Goal: Task Accomplishment & Management: Manage account settings

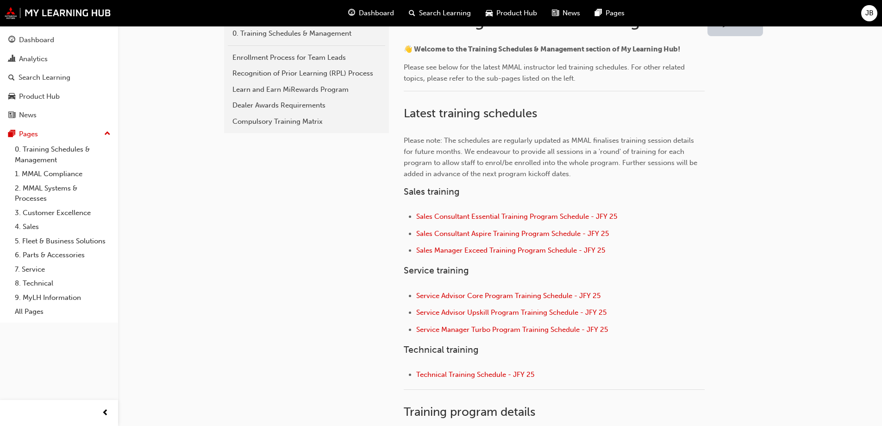
scroll to position [232, 0]
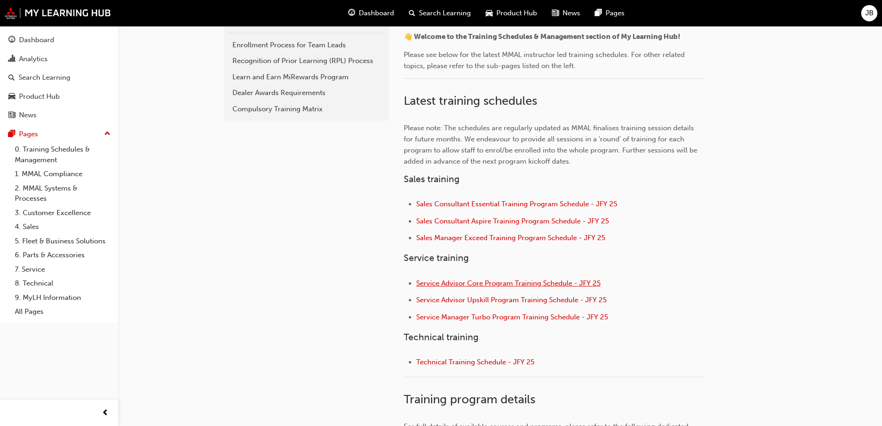
click at [470, 280] on span "Service Advisor Core Program Training Schedule - JFY 25" at bounding box center [508, 283] width 184 height 8
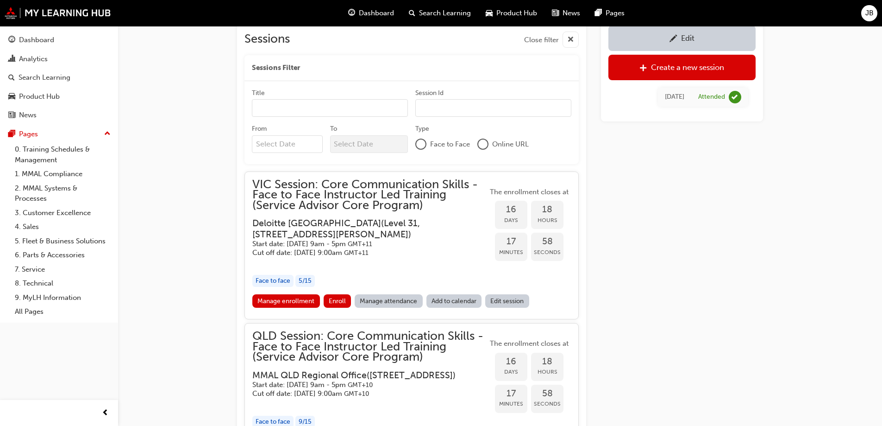
scroll to position [721, 0]
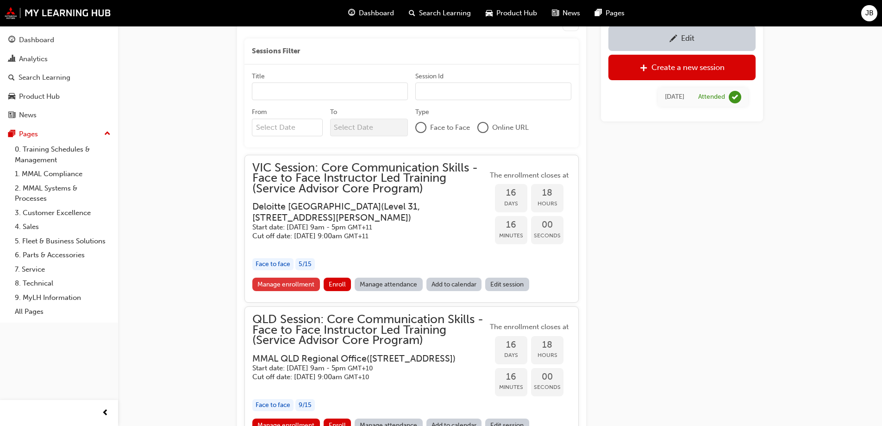
click at [295, 281] on link "Manage enrollment" at bounding box center [286, 283] width 68 height 13
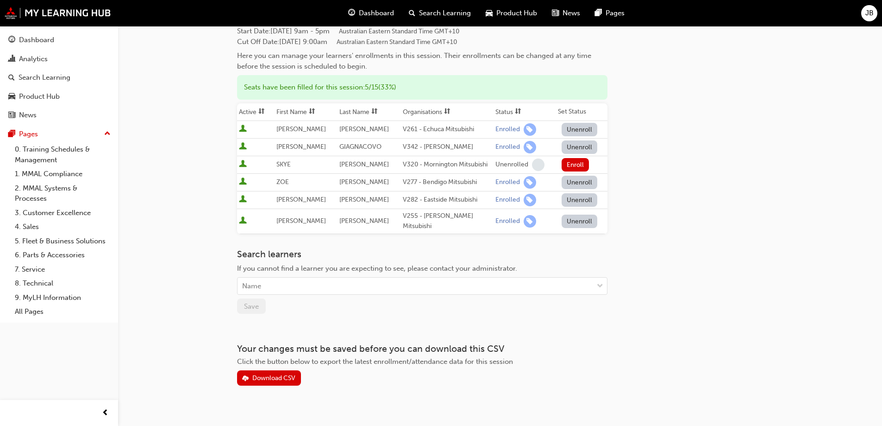
scroll to position [98, 0]
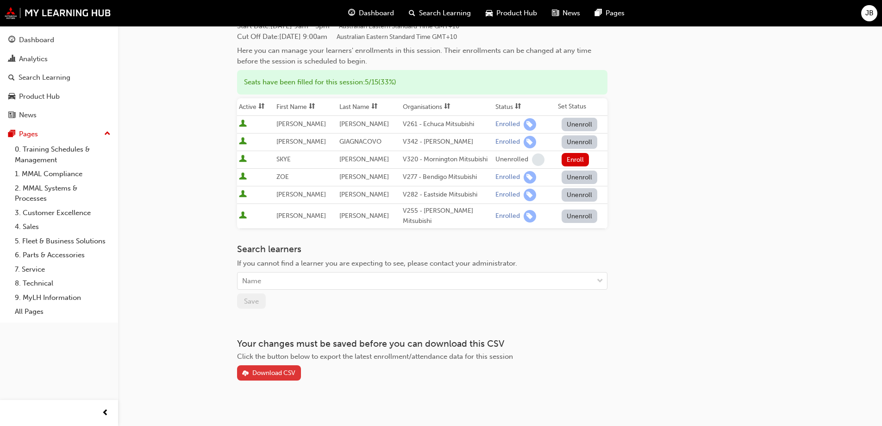
click at [275, 369] on div "Download CSV" at bounding box center [273, 373] width 43 height 8
click at [208, 248] on div "Go to session detail page Manage enrollment for VIC Session: Core Communication…" at bounding box center [441, 167] width 882 height 531
click at [307, 193] on td "[PERSON_NAME]" at bounding box center [306, 195] width 63 height 18
click at [52, 146] on link "0. Training Schedules & Management" at bounding box center [62, 154] width 103 height 25
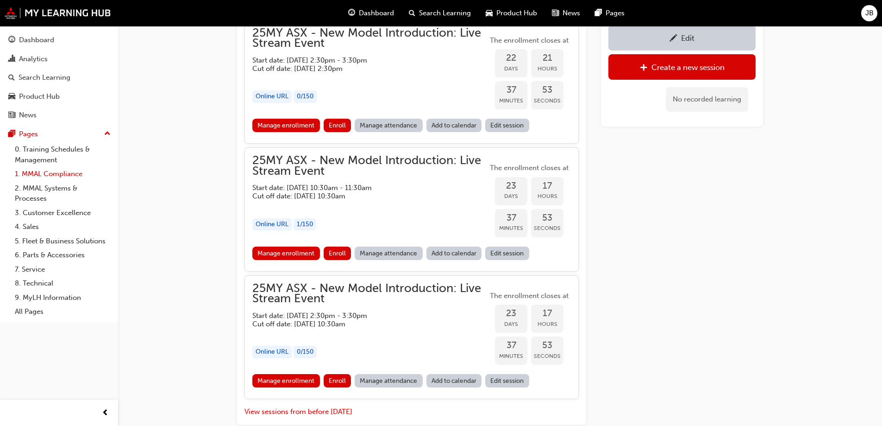
scroll to position [858, 0]
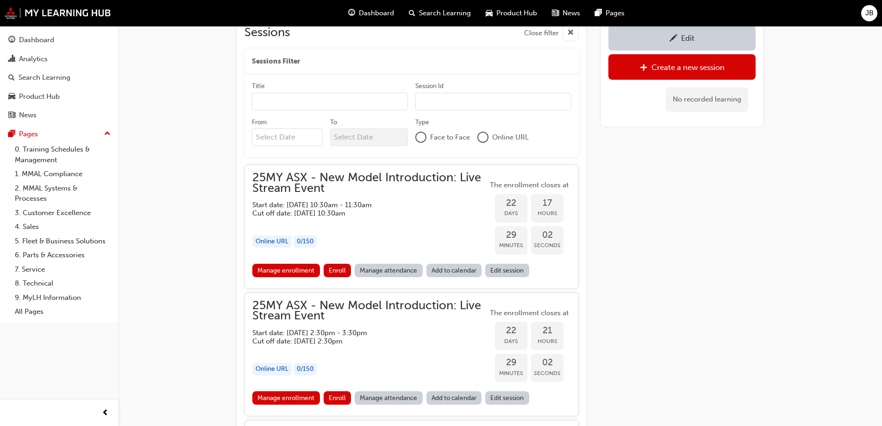
scroll to position [766, 0]
